Goal: Find specific page/section: Find specific page/section

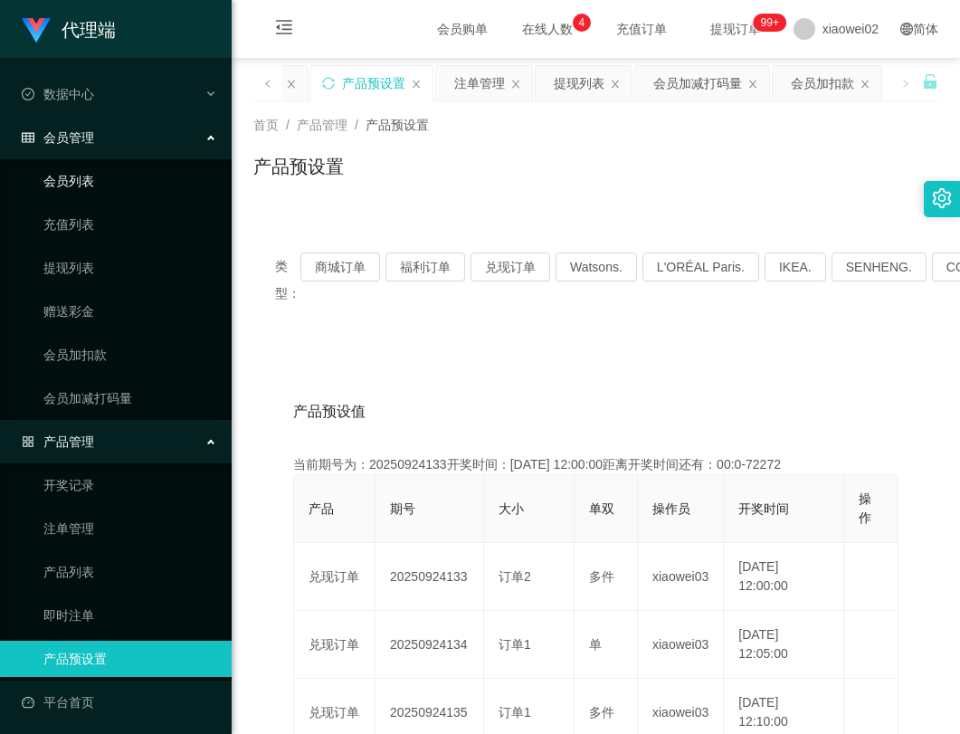
click at [87, 185] on link "会员列表" at bounding box center [130, 181] width 174 height 36
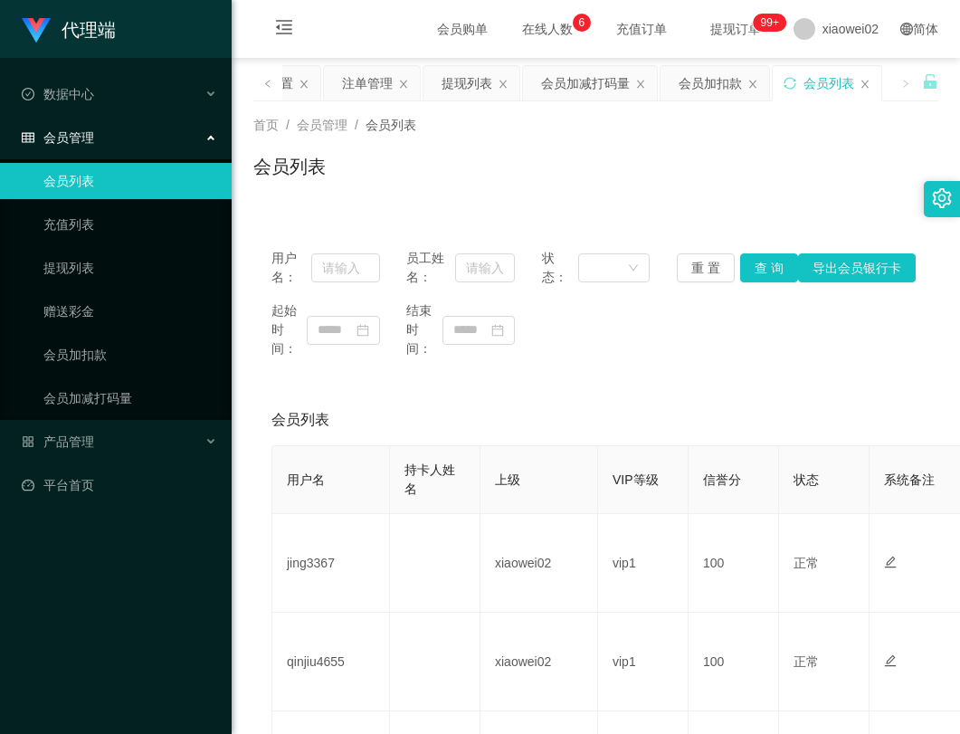
click at [586, 184] on div "会员列表" at bounding box center [595, 174] width 685 height 42
click at [340, 266] on input "text" at bounding box center [345, 267] width 69 height 29
paste input "Haozi1234"
type input "Haozi1234"
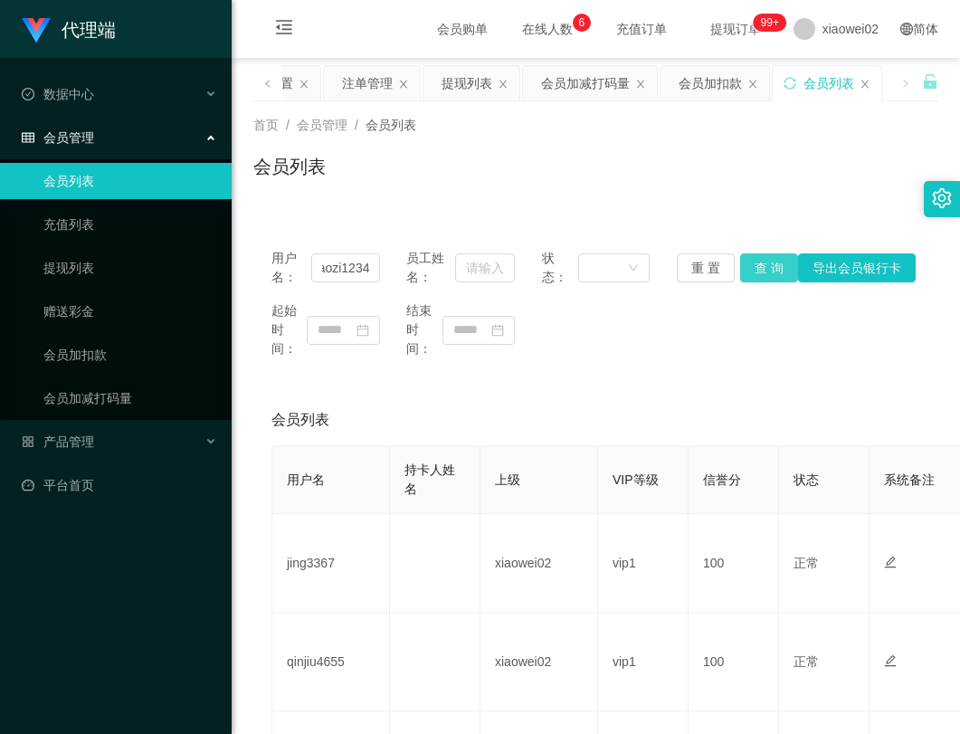
click at [759, 266] on button "查 询" at bounding box center [769, 267] width 58 height 29
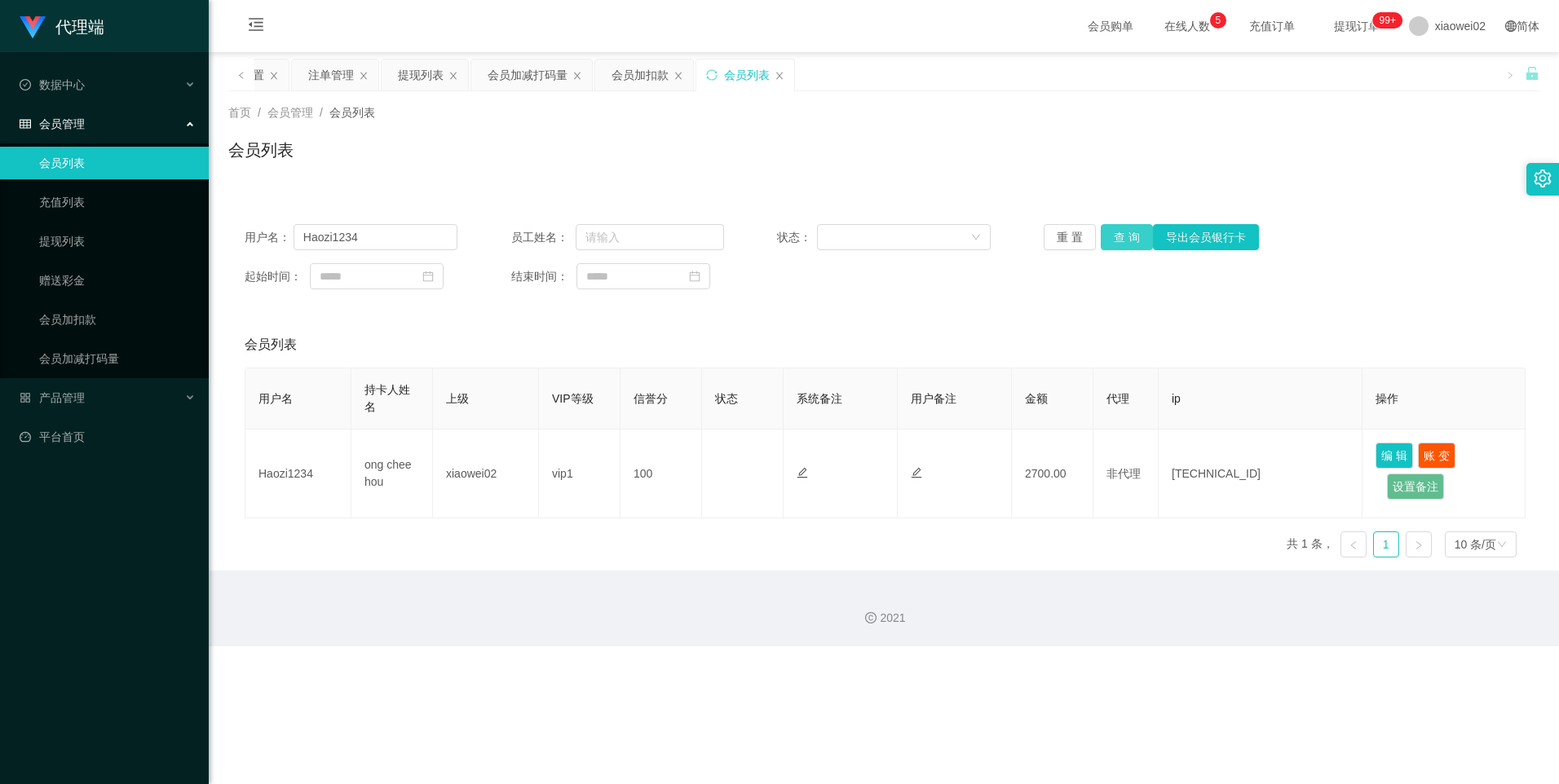
scroll to position [0, 0]
click at [865, 540] on div "用户名 持卡人姓名 上级 VIP等级 信誉分 状态 系统备注 用户备注 金额 代理 ip 操作 Haozi1234 ong chee hou xiaowei0…" at bounding box center [884, 469] width 1279 height 203
click at [826, 347] on div "会员列表" at bounding box center [884, 344] width 1279 height 46
